Goal: Navigation & Orientation: Find specific page/section

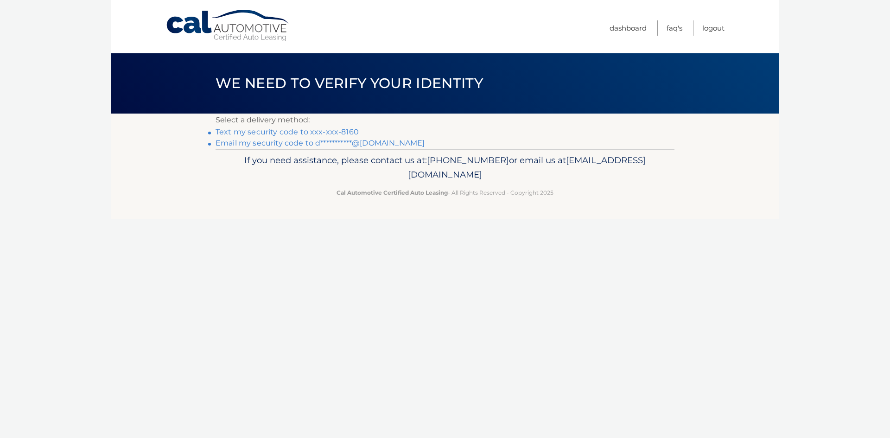
click at [330, 130] on link "Text my security code to xxx-xxx-8160" at bounding box center [286, 131] width 143 height 9
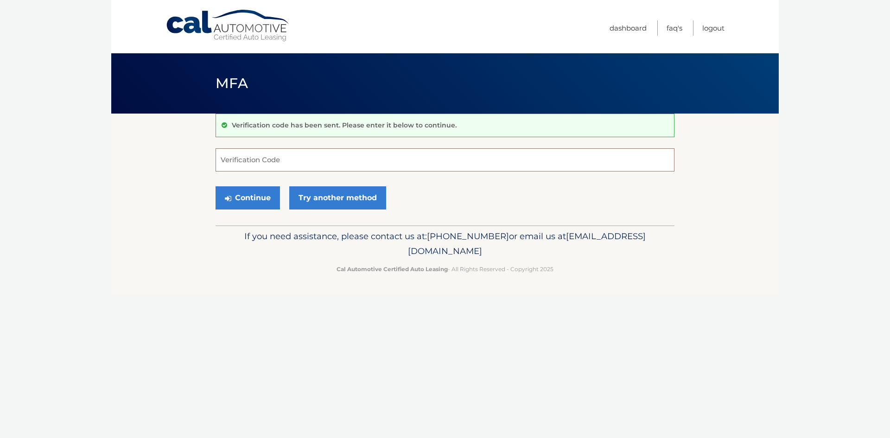
click at [290, 162] on input "Verification Code" at bounding box center [444, 159] width 459 height 23
type input "730296"
click at [257, 197] on button "Continue" at bounding box center [247, 197] width 64 height 23
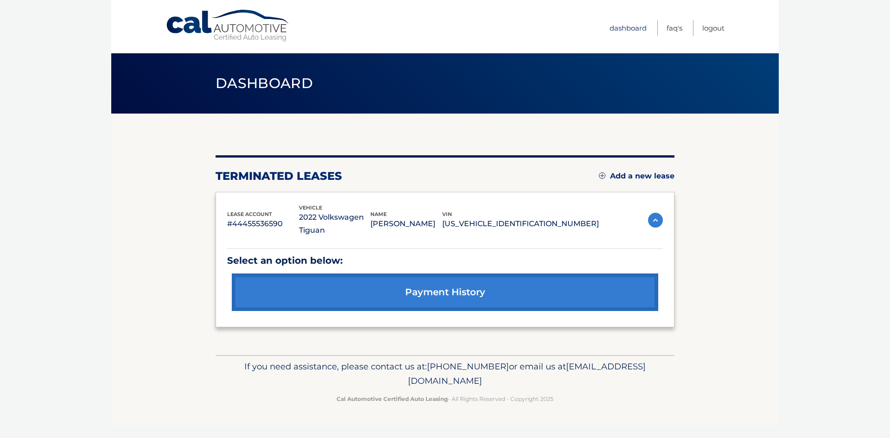
click at [629, 32] on link "Dashboard" at bounding box center [627, 27] width 37 height 15
click at [659, 216] on img at bounding box center [655, 220] width 15 height 15
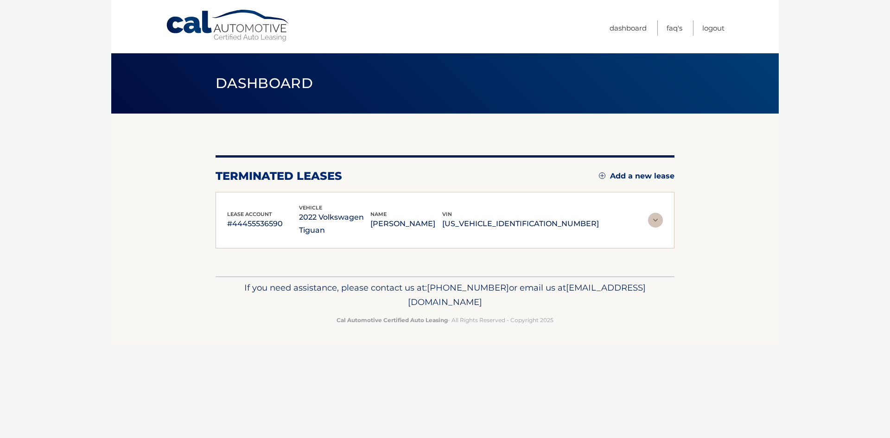
click at [659, 216] on img at bounding box center [655, 220] width 15 height 15
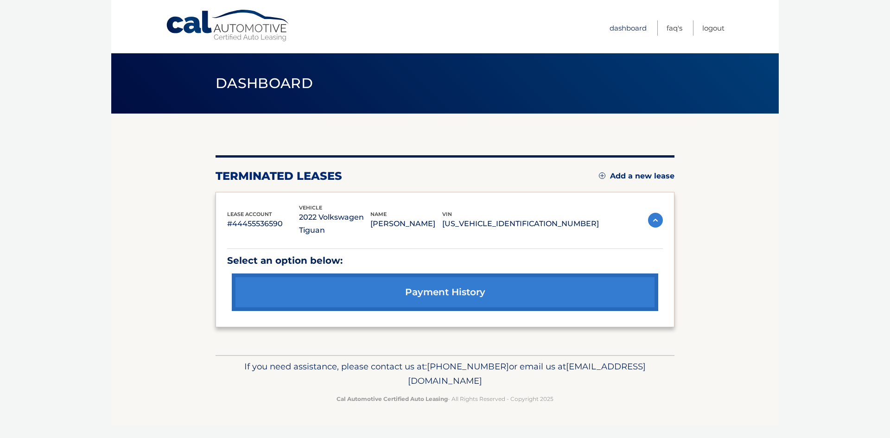
click at [623, 30] on link "Dashboard" at bounding box center [627, 27] width 37 height 15
